Goal: Task Accomplishment & Management: Complete application form

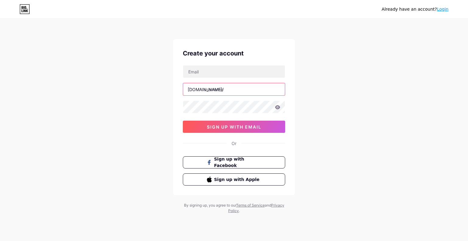
click at [222, 89] on input "text" at bounding box center [234, 89] width 102 height 12
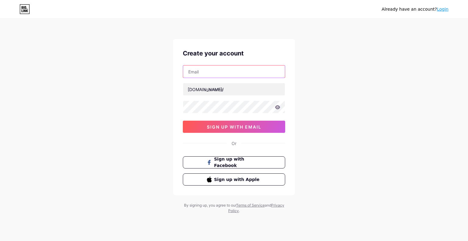
click at [207, 68] on input "text" at bounding box center [234, 71] width 102 height 12
type input "[EMAIL_ADDRESS][PERSON_NAME][DOMAIN_NAME]"
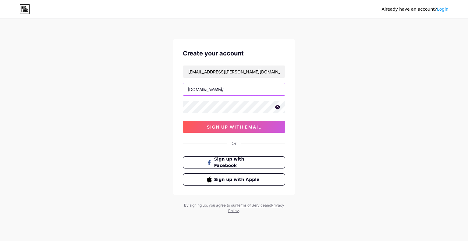
click at [222, 88] on input "text" at bounding box center [234, 89] width 102 height 12
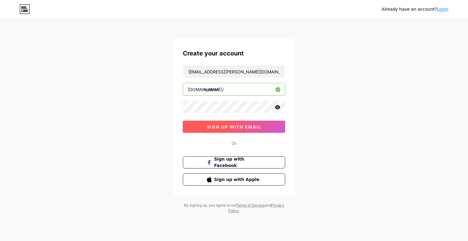
type input "reelken"
click at [234, 126] on span "sign up with email" at bounding box center [234, 126] width 55 height 5
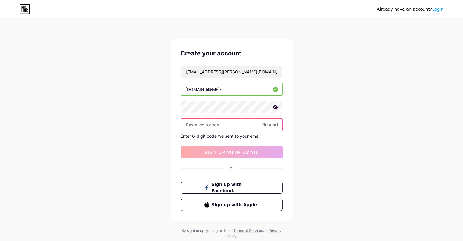
click at [232, 128] on input "text" at bounding box center [232, 124] width 102 height 12
paste input "663274"
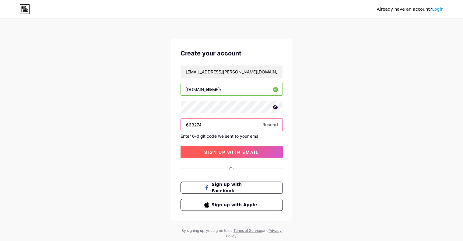
type input "663274"
click at [242, 153] on span "sign up with email" at bounding box center [231, 152] width 55 height 5
